Goal: Task Accomplishment & Management: Manage account settings

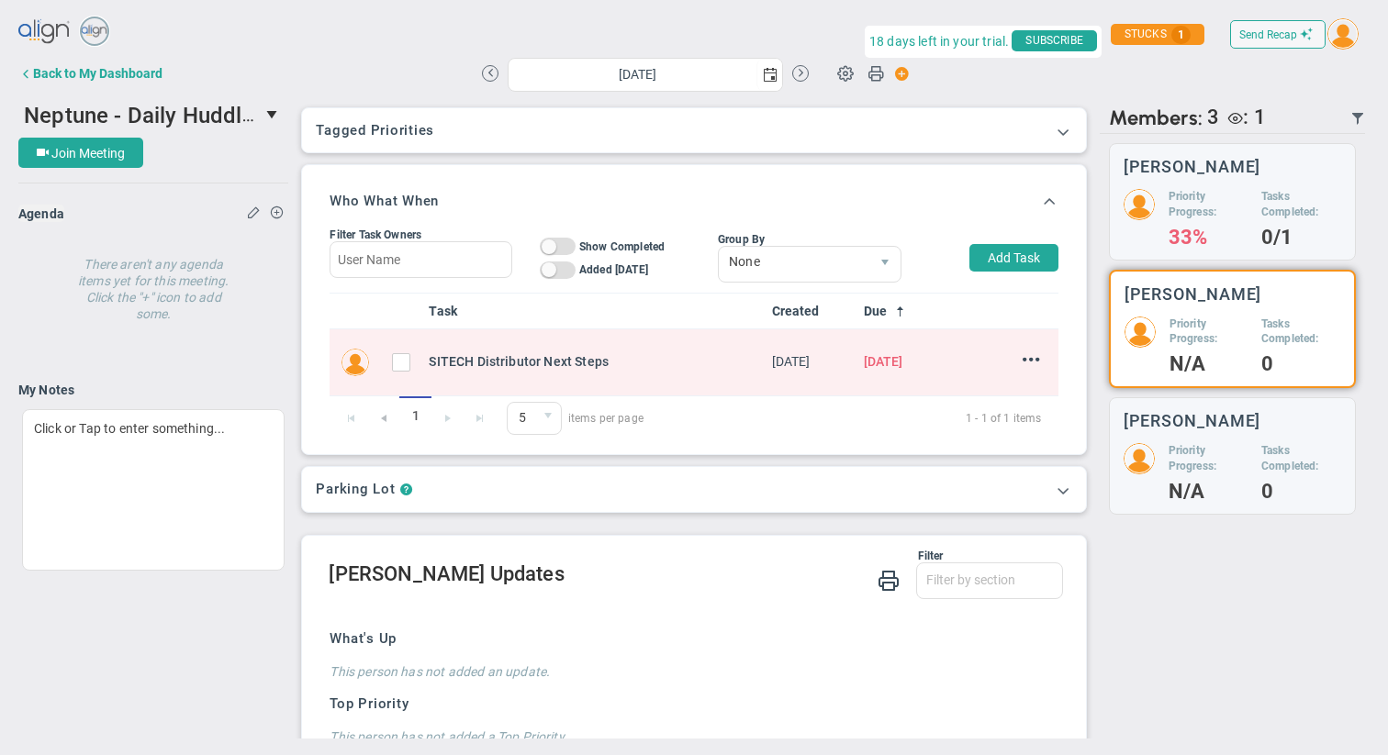
scroll to position [452, 0]
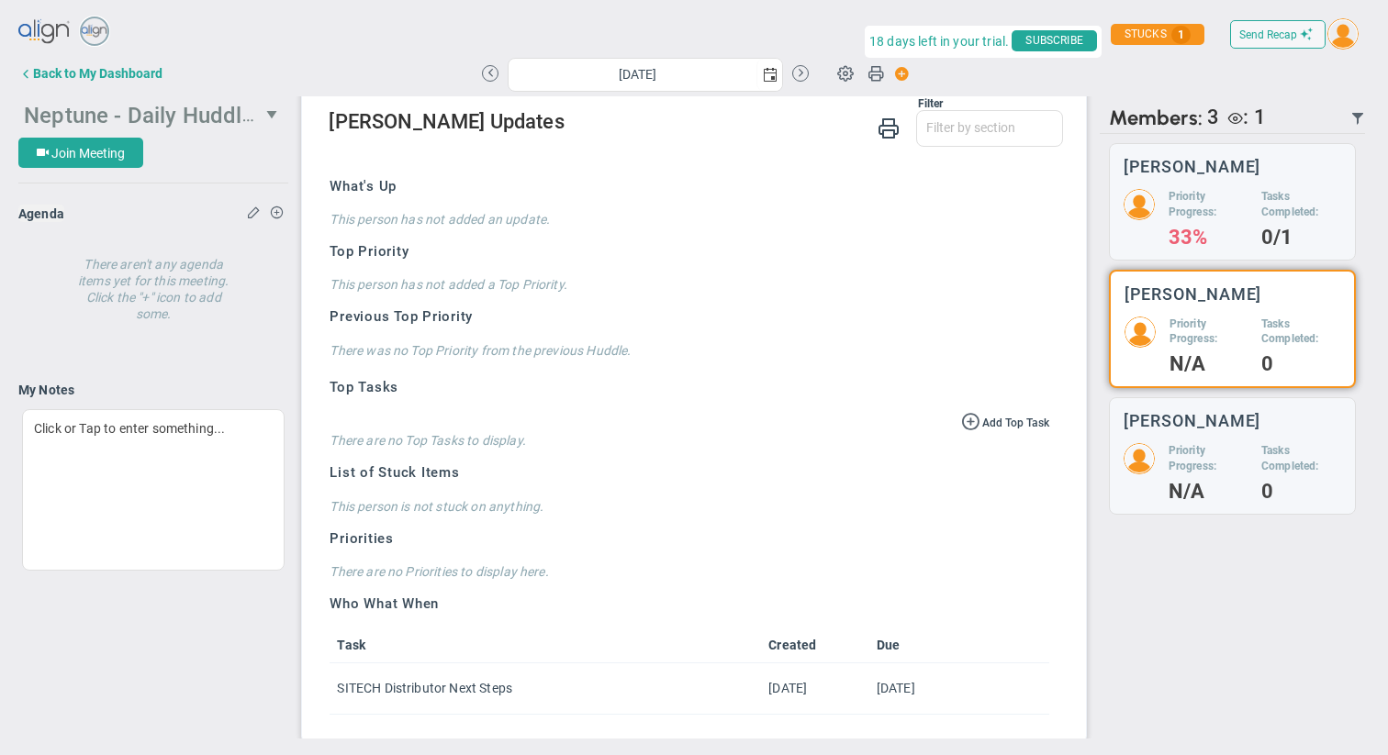
click at [208, 119] on span "Neptune - Daily Huddle" at bounding box center [139, 114] width 230 height 28
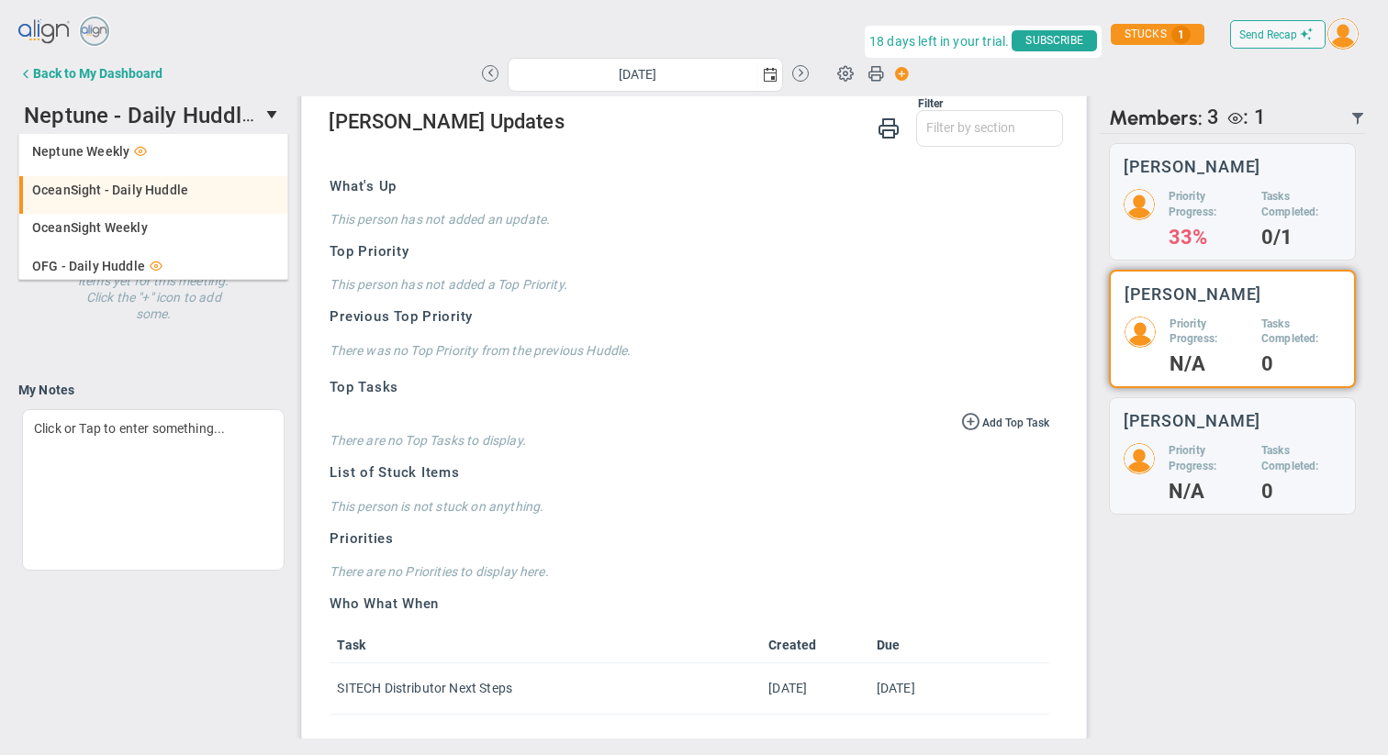
click at [121, 196] on li "OceanSight - Daily Huddle" at bounding box center [153, 195] width 268 height 39
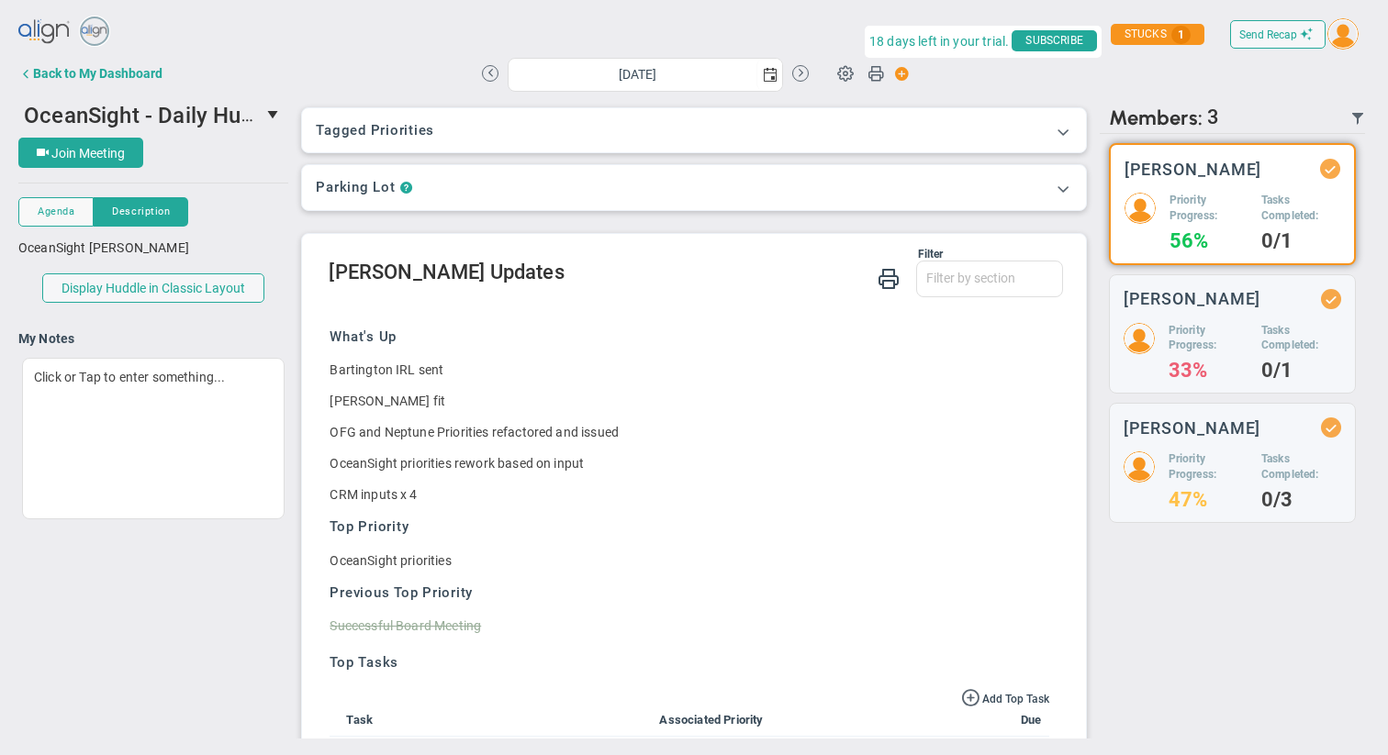
scroll to position [95, 0]
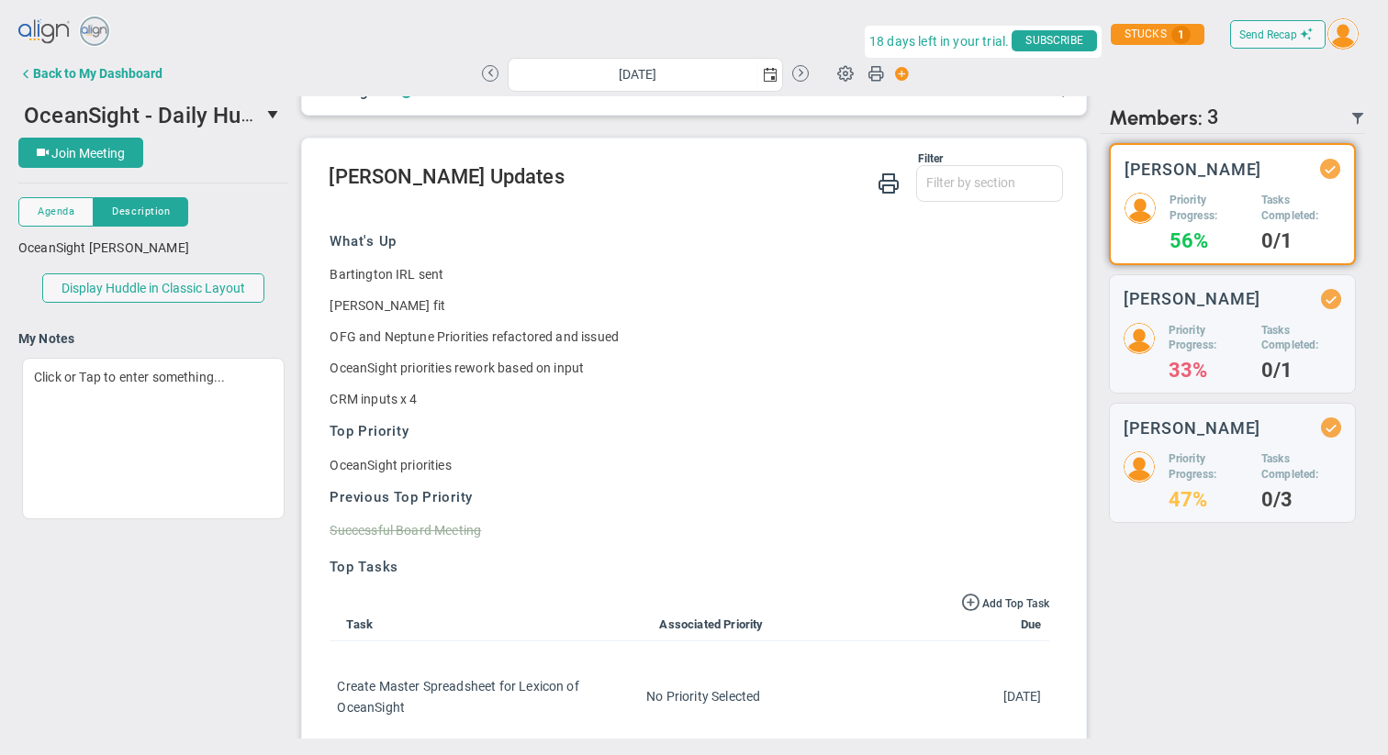
click at [1222, 194] on h5 "Priority Progress:" at bounding box center [1208, 208] width 78 height 31
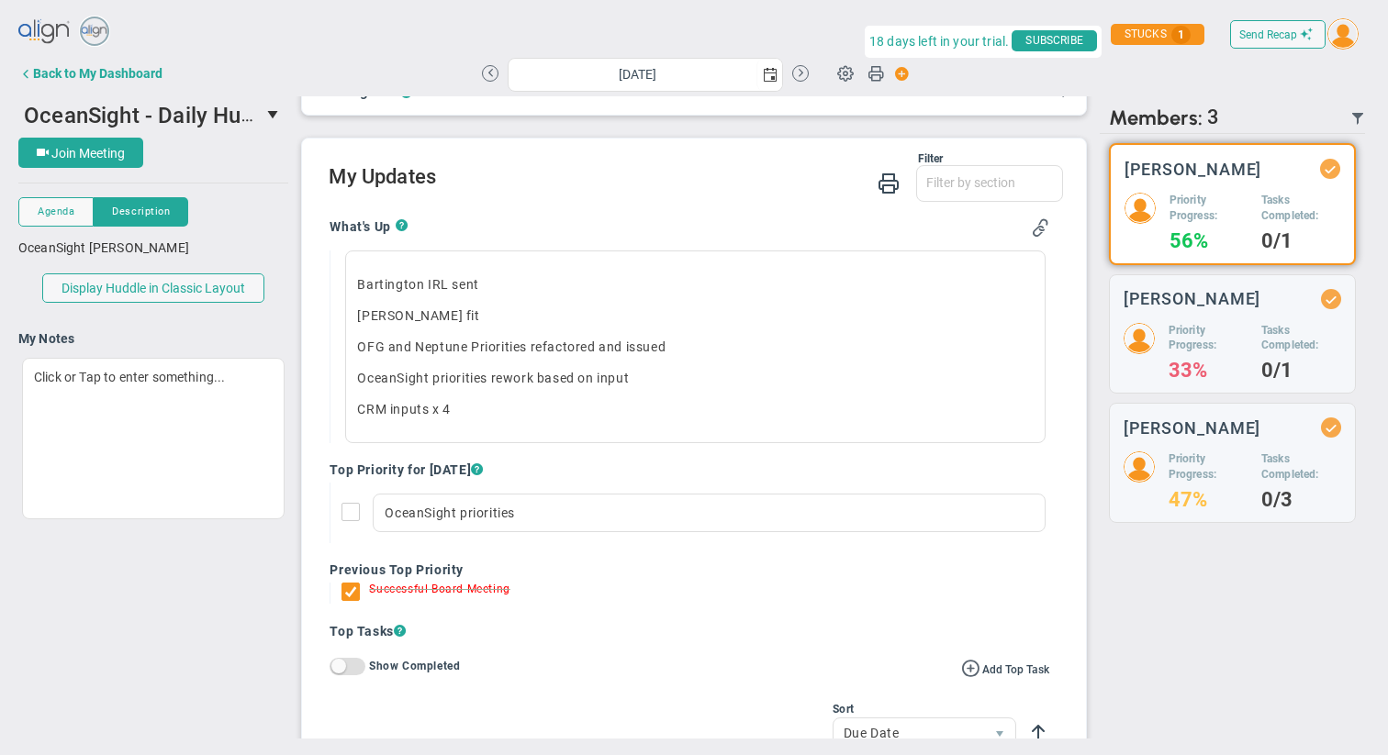
scroll to position [150, 0]
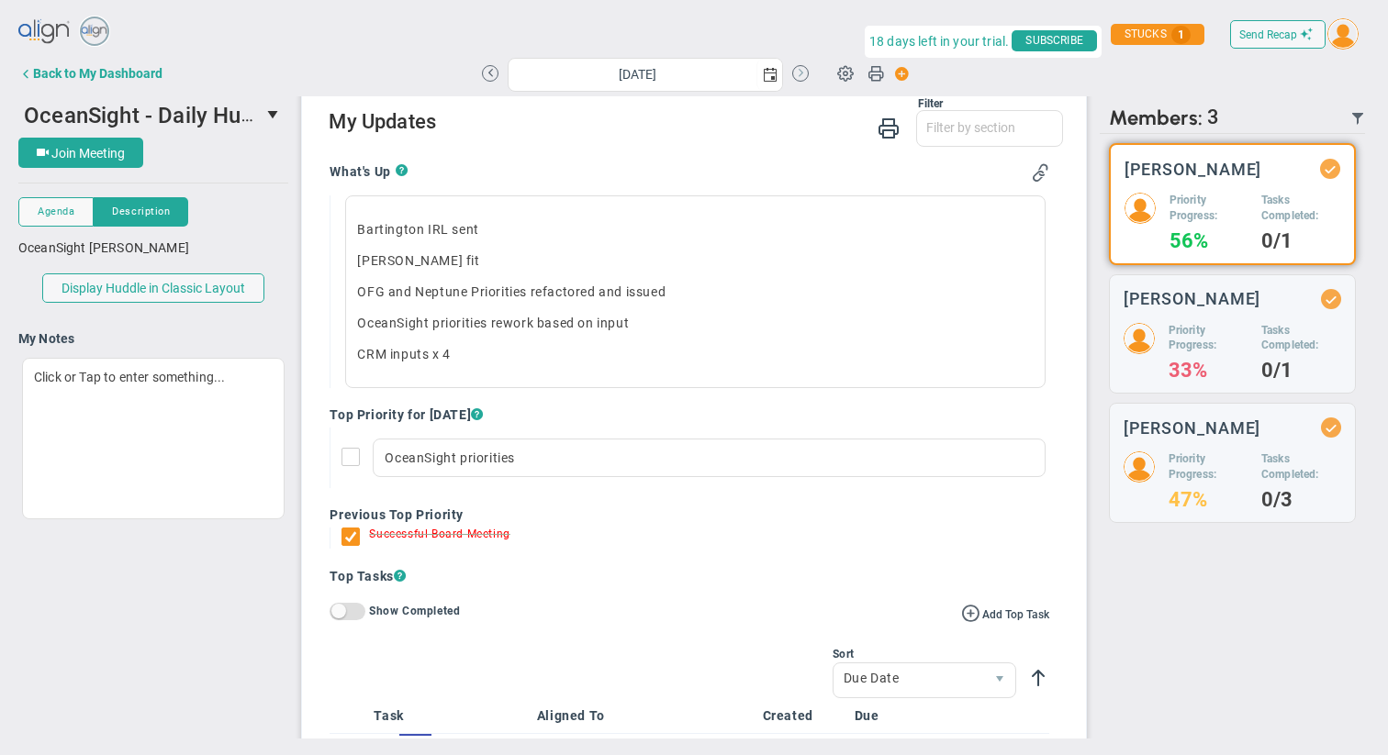
click at [806, 74] on button at bounding box center [800, 73] width 17 height 17
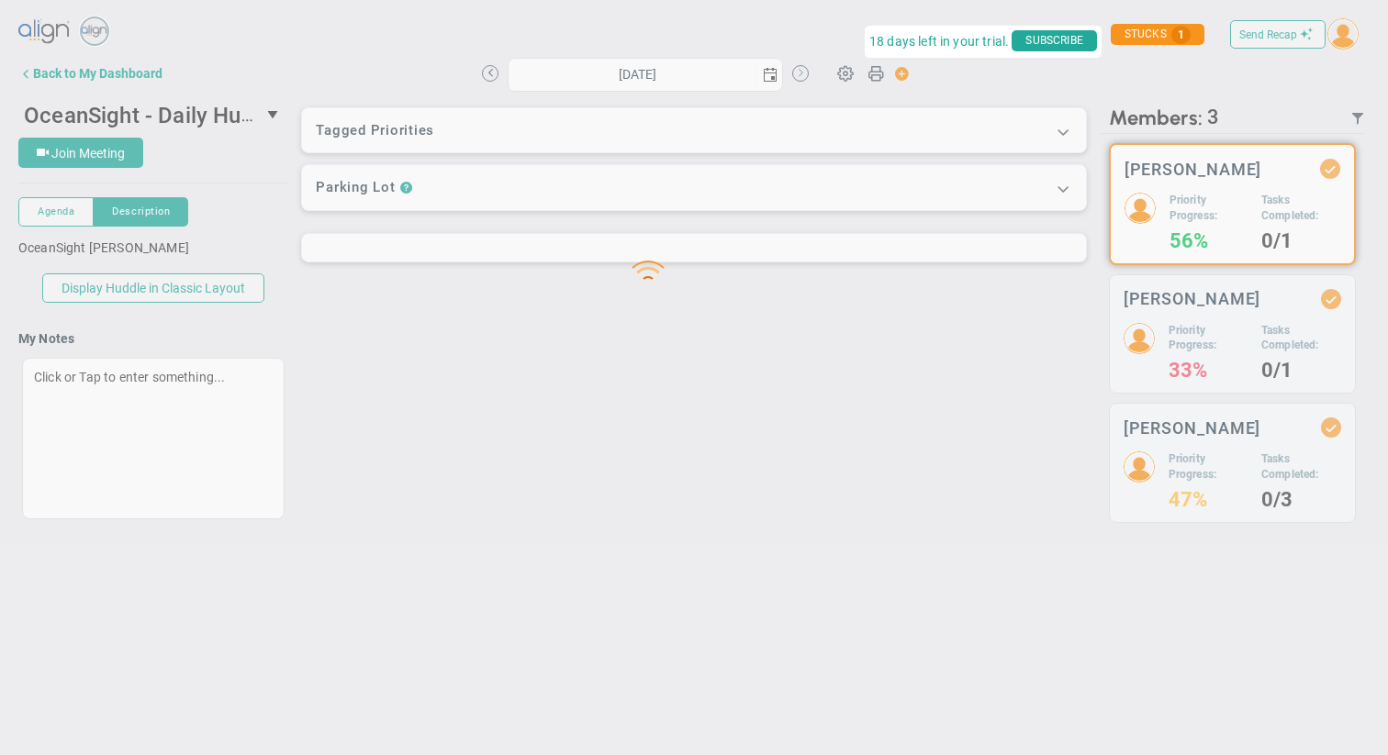
type input "[DATE]"
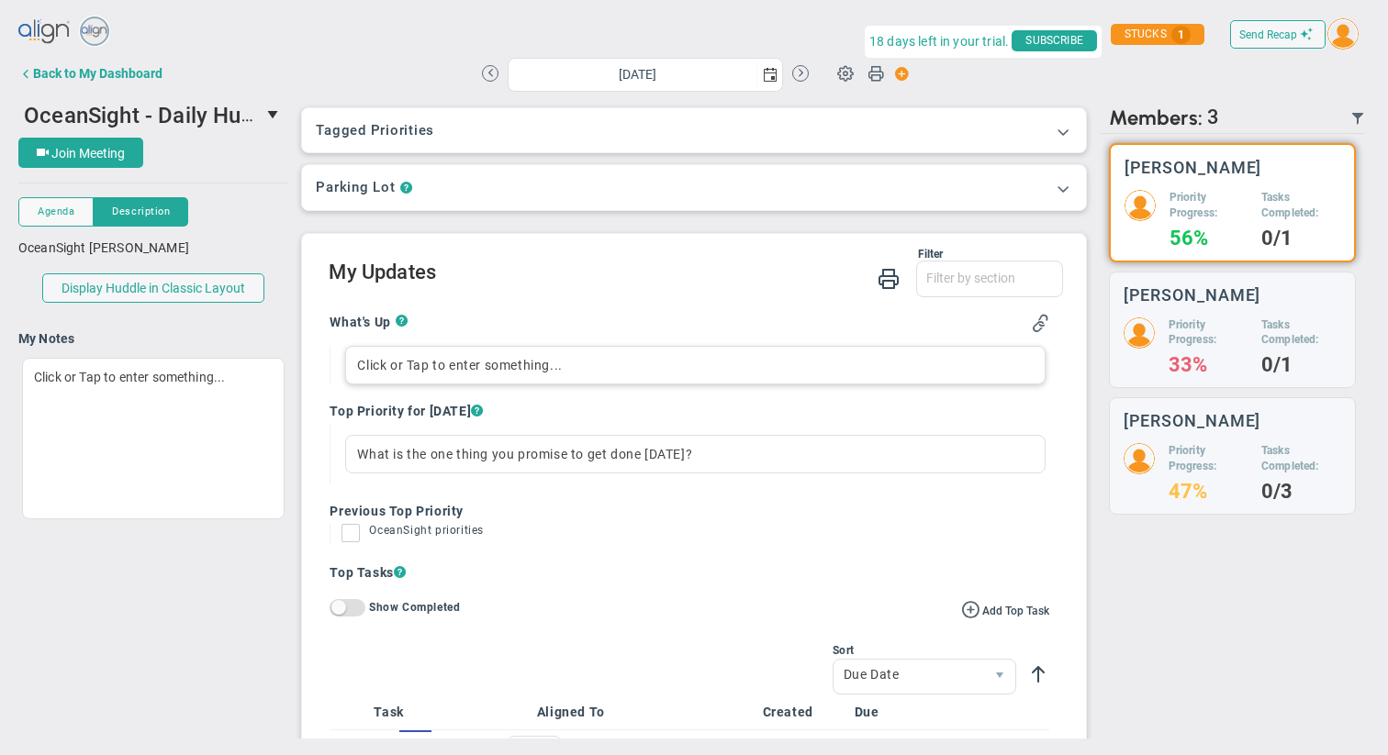
click at [488, 355] on div "Click or Tap to enter something..." at bounding box center [694, 365] width 699 height 39
